Goal: Transaction & Acquisition: Purchase product/service

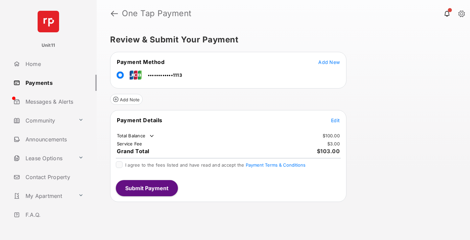
click at [336, 120] on span "Edit" at bounding box center [335, 120] width 9 height 6
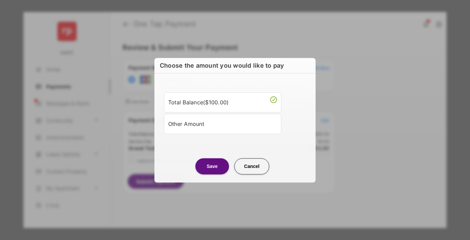
click at [223, 123] on div "Other Amount" at bounding box center [222, 123] width 109 height 11
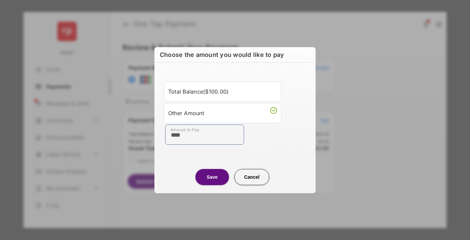
type input "****"
click at [212, 176] on button "Save" at bounding box center [213, 177] width 34 height 16
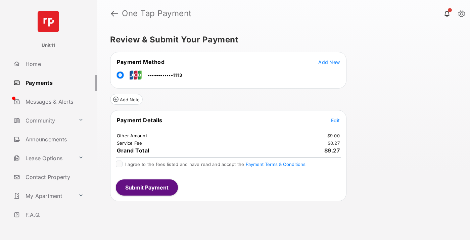
click at [336, 120] on span "Edit" at bounding box center [335, 120] width 9 height 6
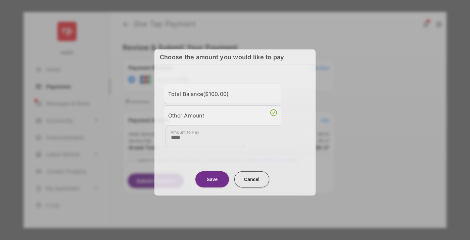
click at [212, 177] on button "Save" at bounding box center [213, 179] width 34 height 16
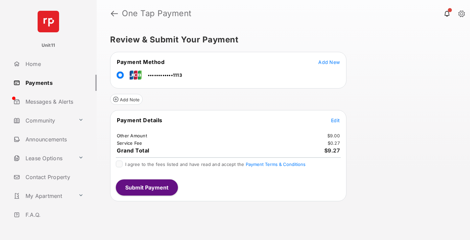
click at [146, 187] on button "Submit Payment" at bounding box center [147, 187] width 62 height 16
